Goal: Task Accomplishment & Management: Manage account settings

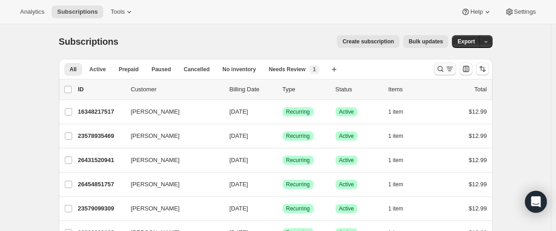
click at [439, 68] on icon "Search and filter results" at bounding box center [440, 68] width 9 height 9
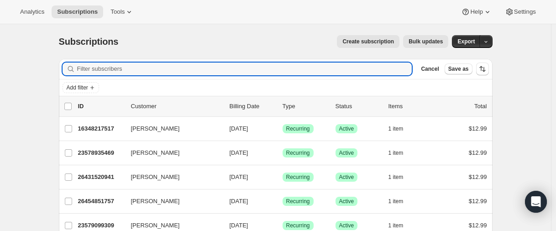
paste input "[EMAIL_ADDRESS][DOMAIN_NAME]"
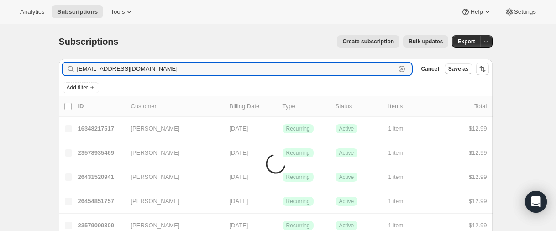
type input "[EMAIL_ADDRESS][DOMAIN_NAME]"
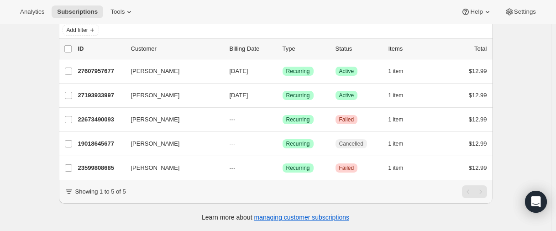
scroll to position [64, 0]
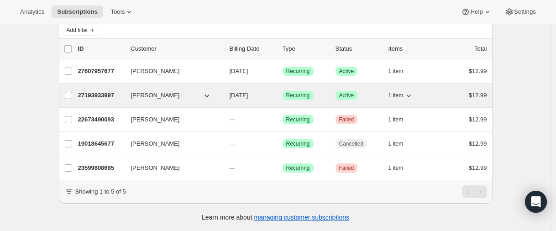
click at [100, 91] on p "27193933997" at bounding box center [101, 95] width 46 height 9
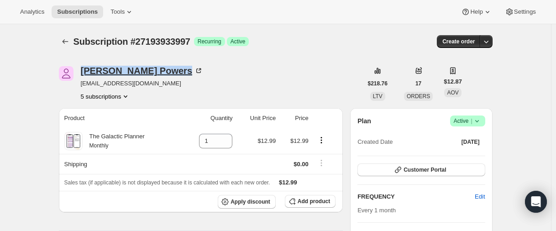
drag, startPoint x: 80, startPoint y: 71, endPoint x: 149, endPoint y: 71, distance: 68.5
click at [149, 71] on div "[PERSON_NAME] [EMAIL_ADDRESS][DOMAIN_NAME] 5 subscriptions" at bounding box center [211, 83] width 304 height 35
copy div "[PERSON_NAME]"
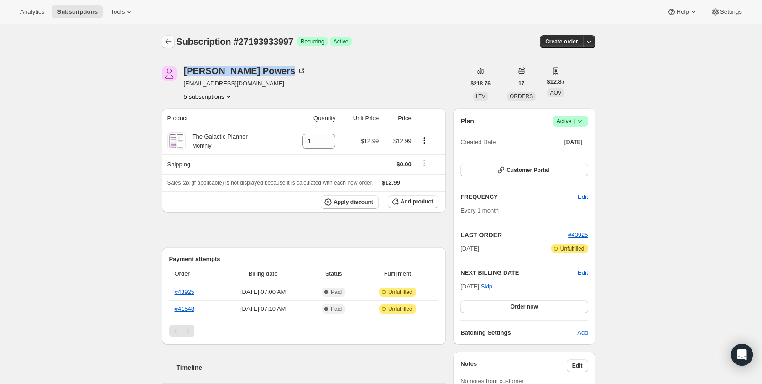
click at [173, 43] on icon "Subscriptions" at bounding box center [168, 41] width 9 height 9
